Goal: Information Seeking & Learning: Learn about a topic

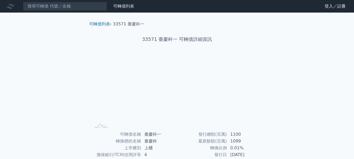
scroll to position [84, 0]
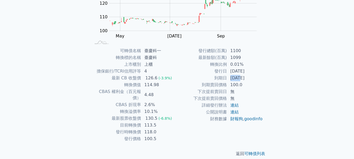
drag, startPoint x: 229, startPoint y: 78, endPoint x: 241, endPoint y: 78, distance: 12.3
click at [241, 78] on td "[DATE]" at bounding box center [245, 78] width 36 height 7
click at [266, 85] on div "可轉債名稱 臺慶科一 轉換標的名稱 臺慶科 上市櫃別 上櫃 擔保銀行/TCRI信用評等 4 最新 CB 收盤價 126.6 (-3.9%) 轉換價值 114.…" at bounding box center [177, 94] width 184 height 95
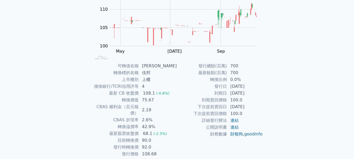
scroll to position [71, 0]
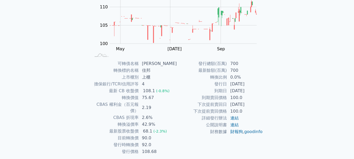
drag, startPoint x: 233, startPoint y: 105, endPoint x: 254, endPoint y: 104, distance: 21.0
click at [254, 104] on td "2025-12-14" at bounding box center [245, 104] width 36 height 7
click at [275, 97] on div "可轉債列表 › 62843 佳邦三 62843 佳邦三 可轉債詳細資訊 Zoom Out 104 96 98 100 102 120 115 110 105 …" at bounding box center [177, 60] width 201 height 236
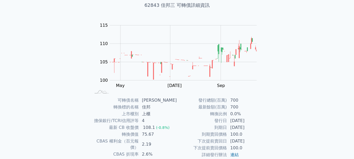
scroll to position [22, 0]
